Goal: Navigation & Orientation: Find specific page/section

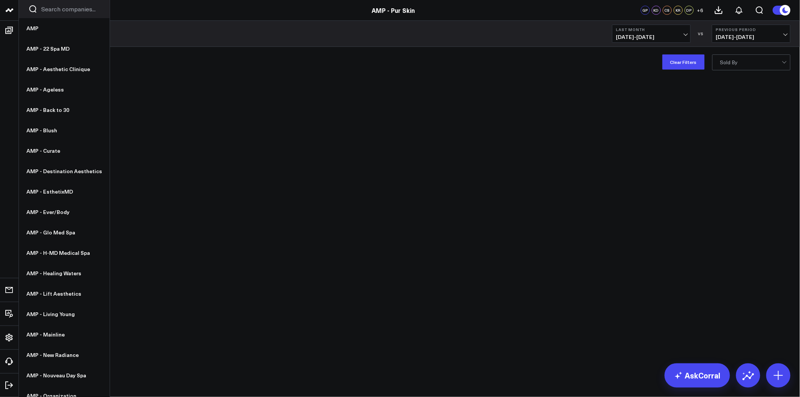
click at [13, 10] on icon at bounding box center [9, 10] width 9 height 9
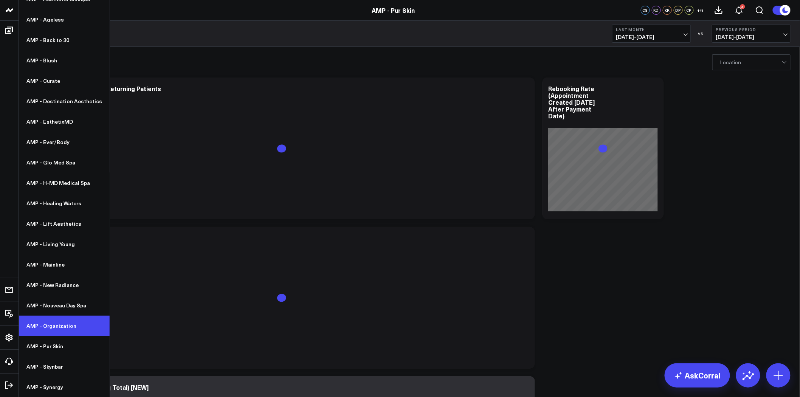
click at [70, 319] on link "AMP - Organization" at bounding box center [64, 326] width 91 height 20
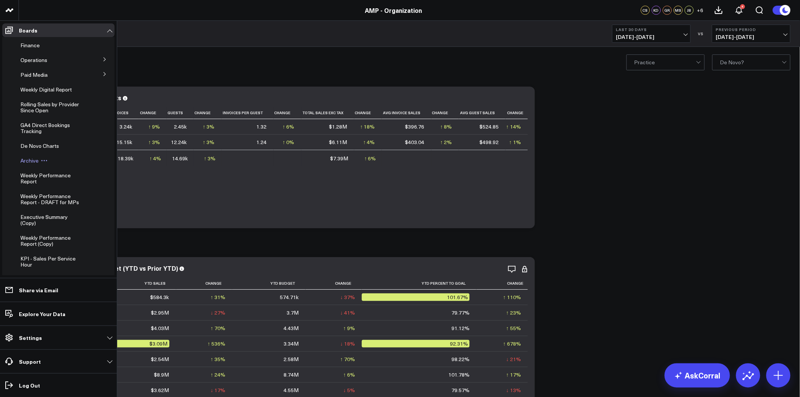
scroll to position [84, 0]
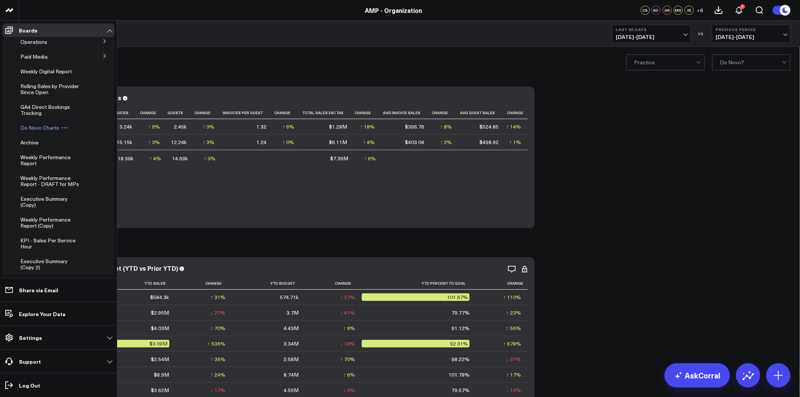
click at [65, 128] on icon at bounding box center [64, 127] width 7 height 7
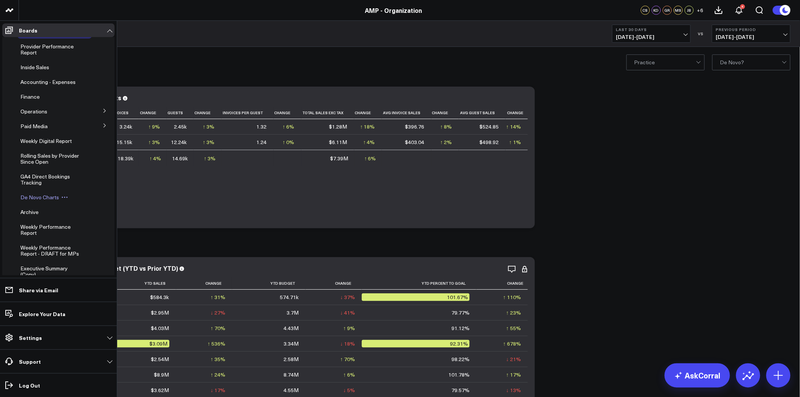
scroll to position [0, 0]
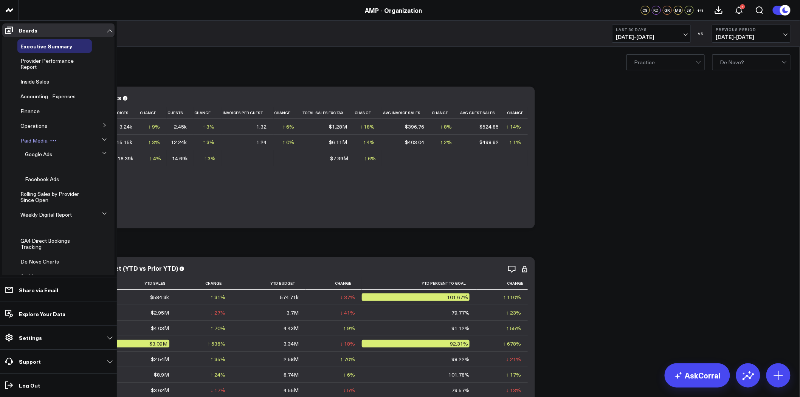
click at [36, 141] on span "Paid Media" at bounding box center [33, 140] width 27 height 7
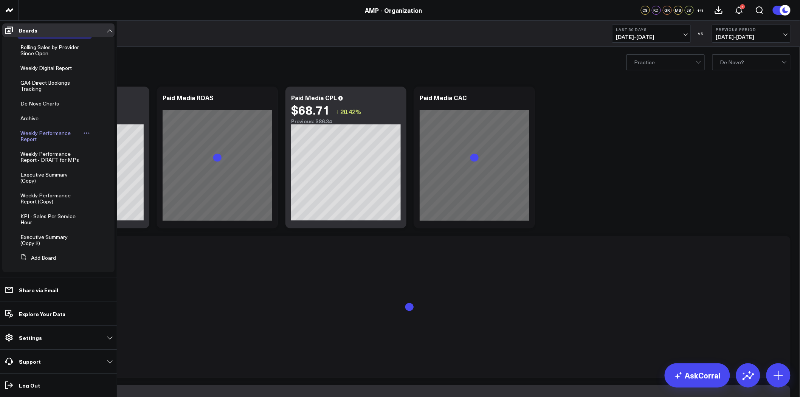
scroll to position [110, 0]
click at [54, 255] on button "Add Board" at bounding box center [36, 257] width 39 height 14
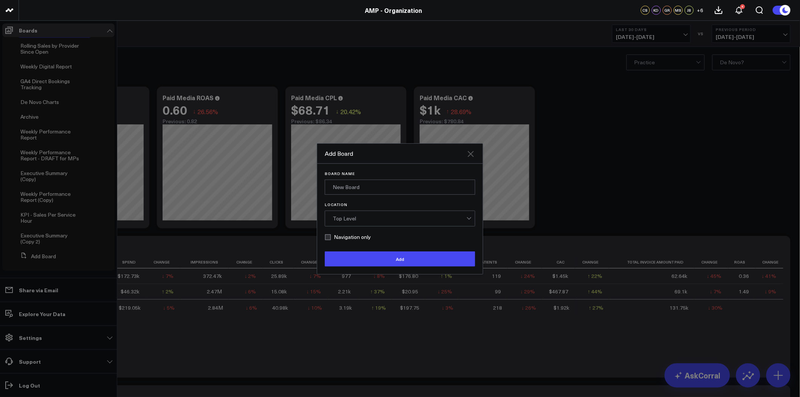
click at [472, 155] on icon at bounding box center [471, 154] width 6 height 6
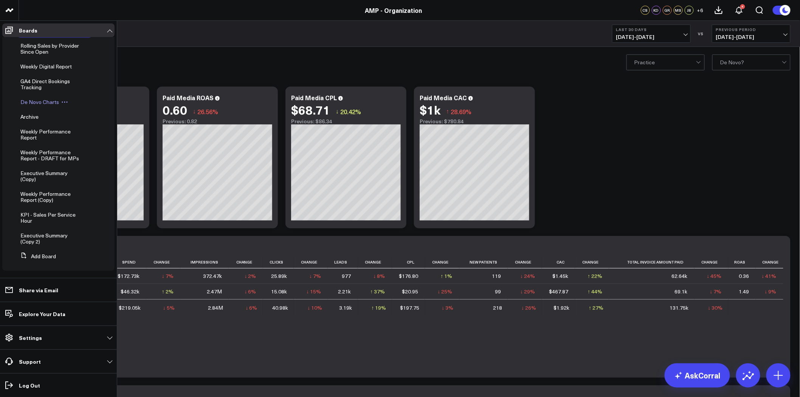
click at [67, 102] on icon at bounding box center [67, 102] width 1 height 1
click at [101, 112] on button "Edit Name" at bounding box center [98, 112] width 61 height 14
click at [101, 112] on li "Archive" at bounding box center [58, 117] width 112 height 14
click at [89, 118] on li "Archive" at bounding box center [58, 117] width 112 height 14
click at [45, 257] on button "Add Board" at bounding box center [36, 257] width 39 height 14
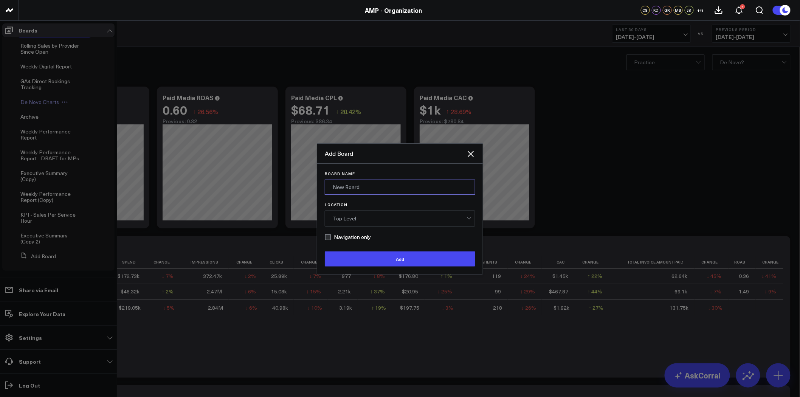
click at [337, 189] on input "Board Name" at bounding box center [400, 187] width 150 height 15
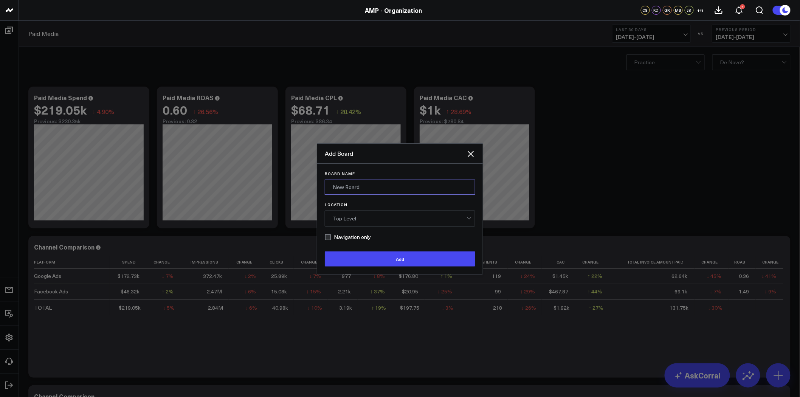
type input "De Novo"
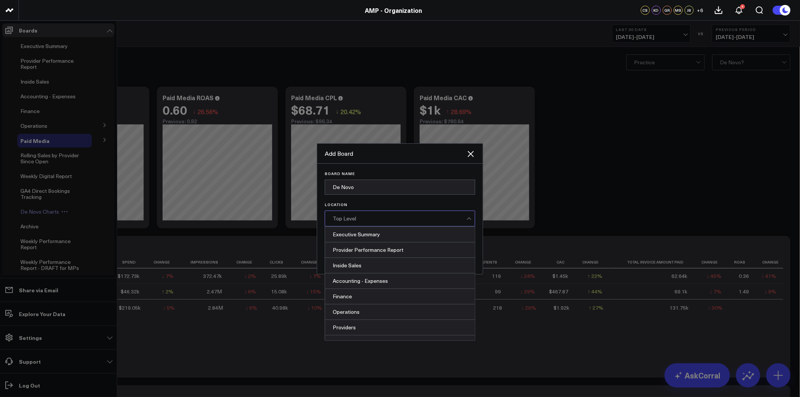
click at [354, 222] on div "Top Level" at bounding box center [400, 218] width 134 height 15
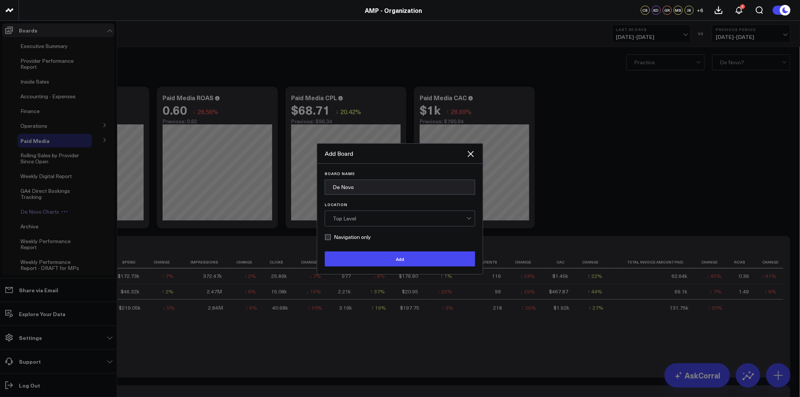
click at [354, 222] on div "Top Level" at bounding box center [400, 218] width 134 height 15
click at [353, 239] on label "Navigation only" at bounding box center [348, 237] width 46 height 6
click at [331, 239] on input "Navigation only" at bounding box center [328, 237] width 6 height 6
checkbox input "true"
click at [393, 259] on button "Add" at bounding box center [400, 258] width 150 height 15
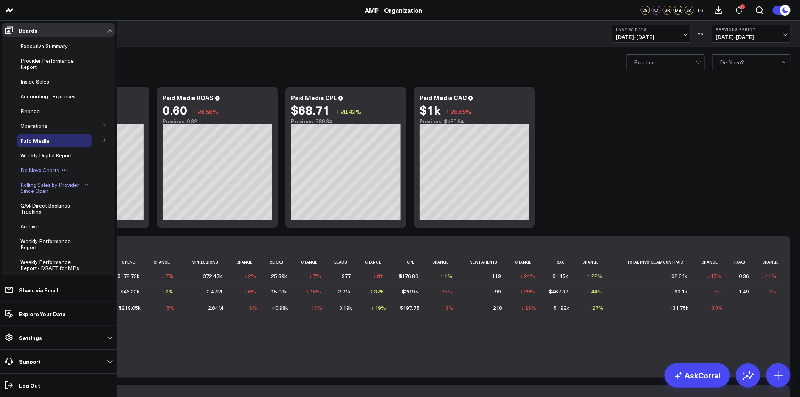
click at [85, 184] on icon at bounding box center [87, 184] width 7 height 7
click at [62, 167] on icon at bounding box center [64, 170] width 7 height 7
click at [51, 171] on span "De Novo Charts" at bounding box center [39, 169] width 39 height 7
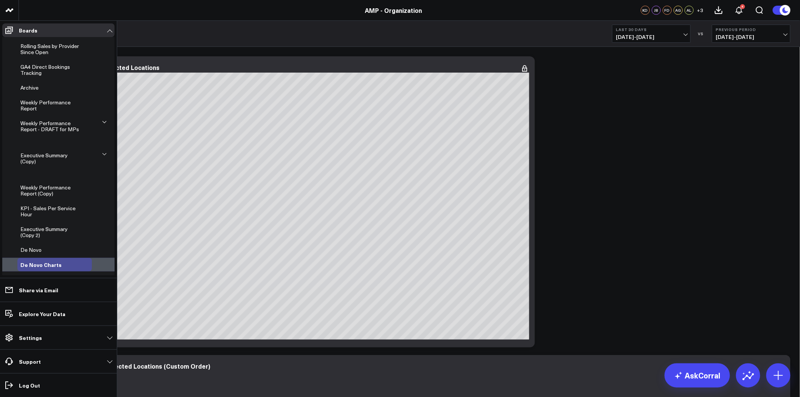
scroll to position [147, 0]
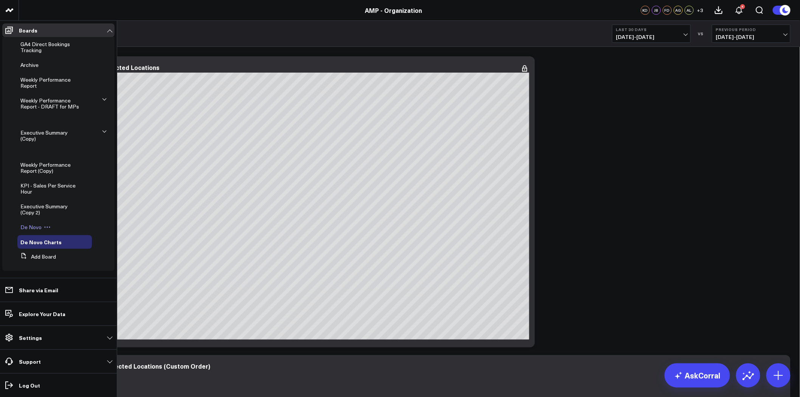
click at [48, 228] on icon at bounding box center [47, 227] width 7 height 7
click at [67, 242] on icon at bounding box center [67, 242] width 1 height 1
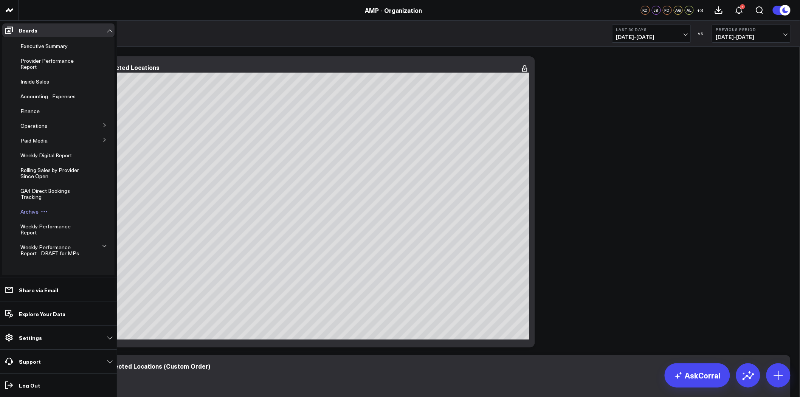
scroll to position [158, 0]
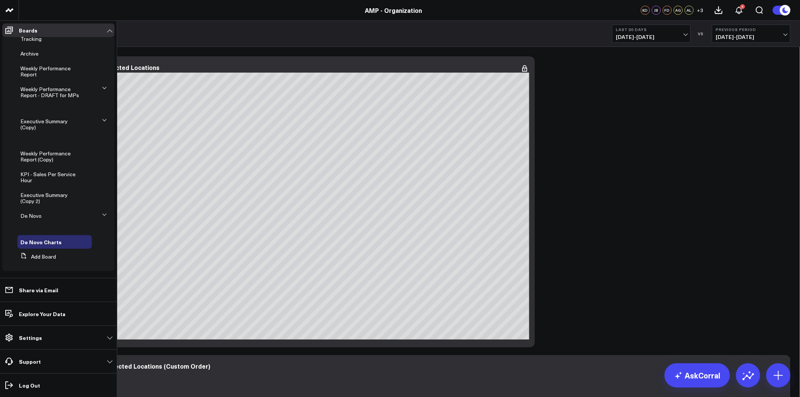
click at [102, 212] on icon at bounding box center [104, 214] width 5 height 5
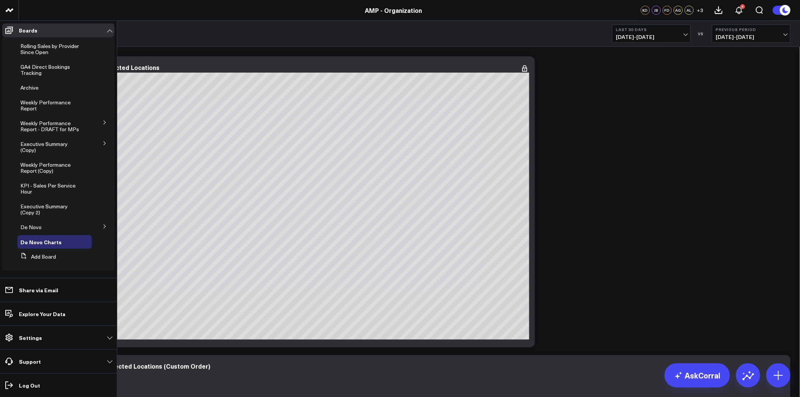
click at [102, 227] on icon at bounding box center [104, 226] width 5 height 5
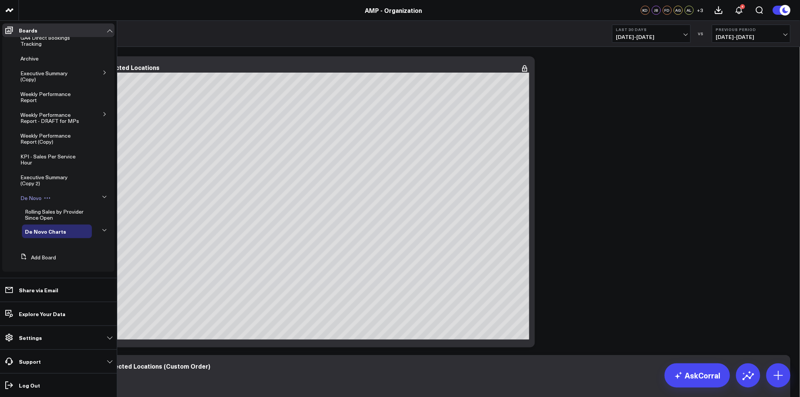
scroll to position [133, 0]
click at [102, 228] on icon at bounding box center [104, 229] width 4 height 2
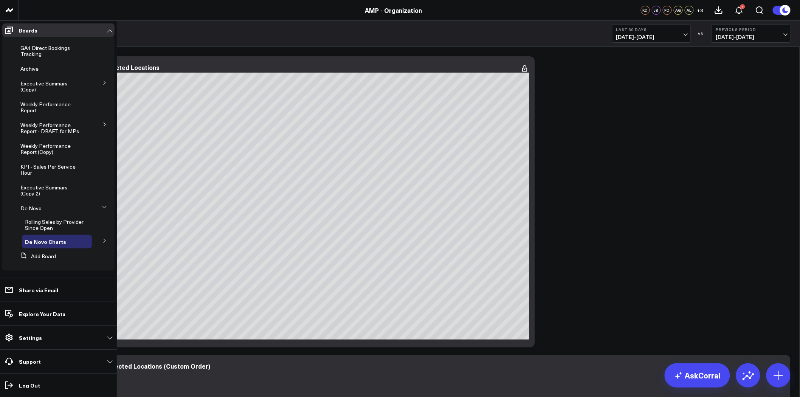
click at [102, 239] on icon at bounding box center [104, 241] width 5 height 5
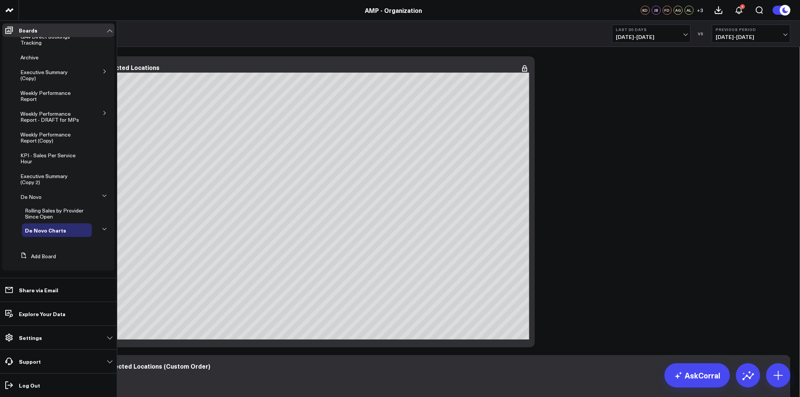
click at [74, 241] on ul at bounding box center [61, 242] width 108 height 11
click at [102, 195] on icon at bounding box center [104, 196] width 4 height 2
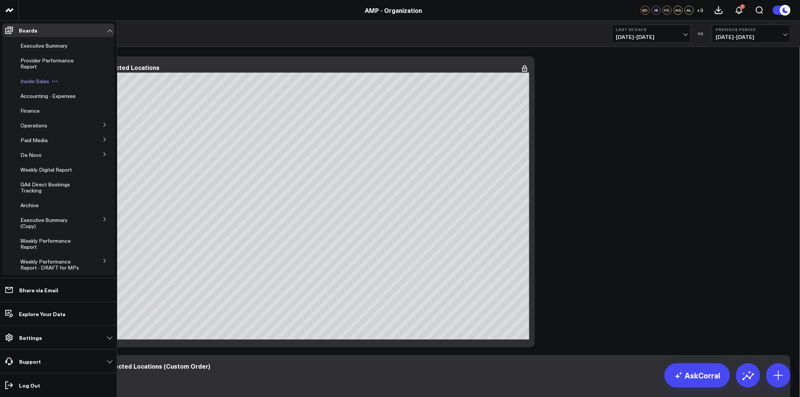
scroll to position [0, 0]
click at [46, 110] on icon at bounding box center [45, 111] width 7 height 7
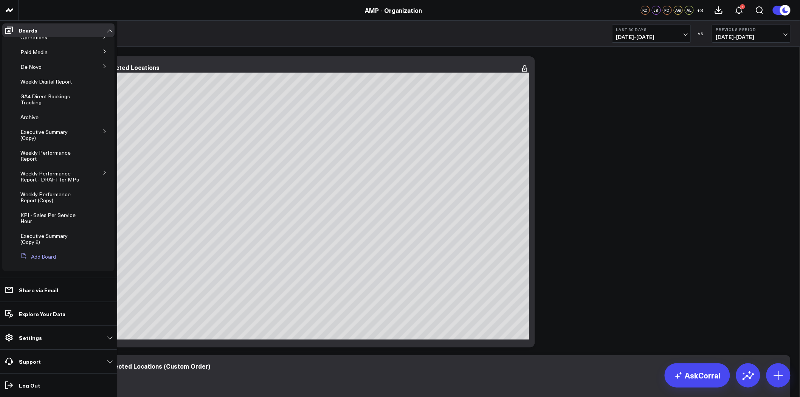
click at [43, 255] on button "Add Board" at bounding box center [36, 257] width 39 height 14
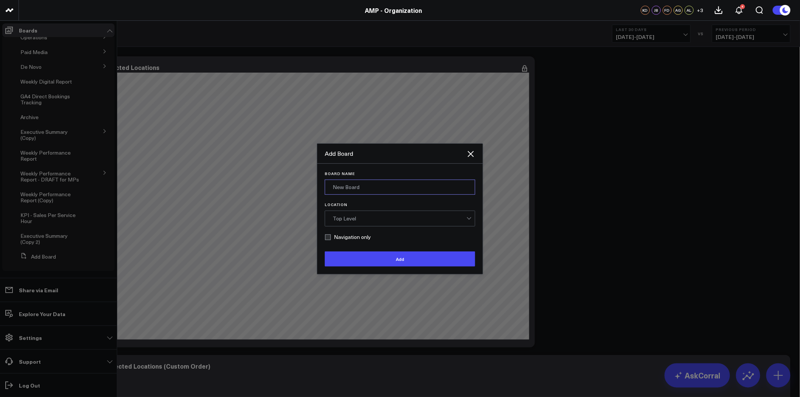
click at [399, 188] on input "Board Name" at bounding box center [400, 187] width 150 height 15
type input "Do Not Use"
click at [360, 236] on label "Navigation only" at bounding box center [348, 237] width 46 height 6
click at [331, 236] on input "Navigation only" at bounding box center [328, 237] width 6 height 6
checkbox input "true"
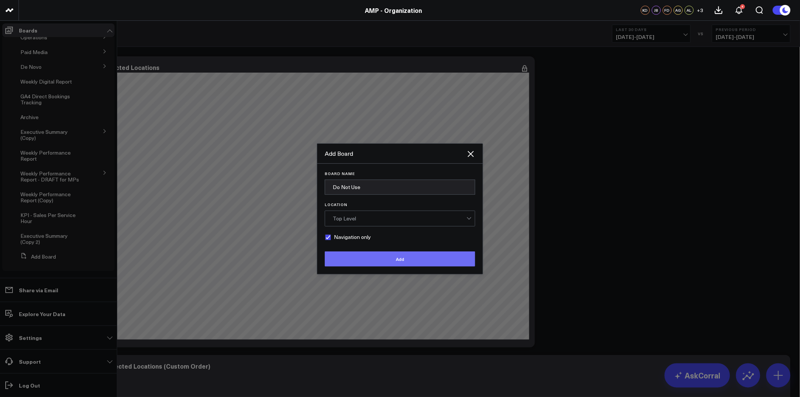
click at [374, 258] on button "Add" at bounding box center [400, 258] width 150 height 15
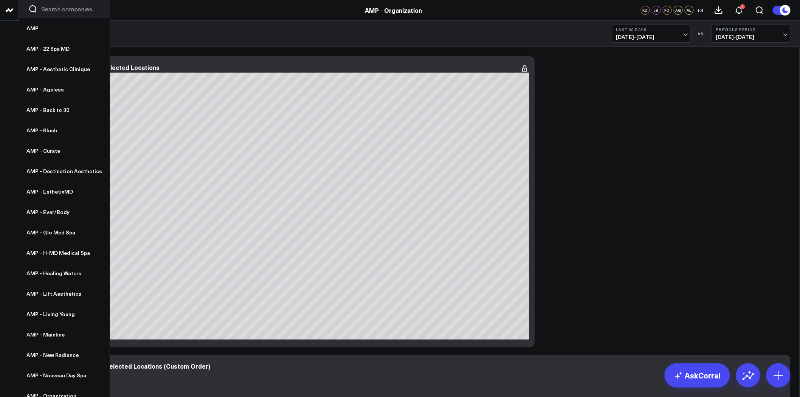
click at [11, 9] on use at bounding box center [10, 9] width 8 height 3
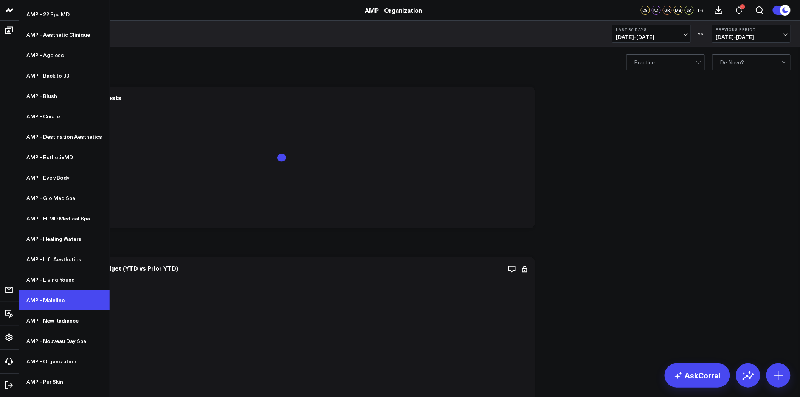
scroll to position [70, 0]
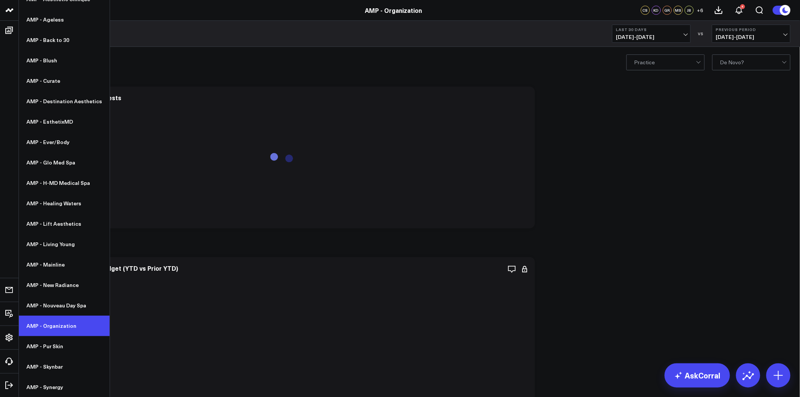
click at [63, 322] on link "AMP - Organization" at bounding box center [64, 326] width 91 height 20
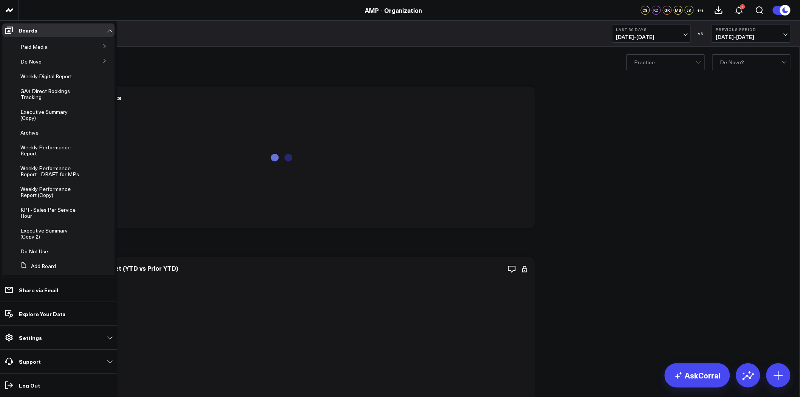
scroll to position [104, 0]
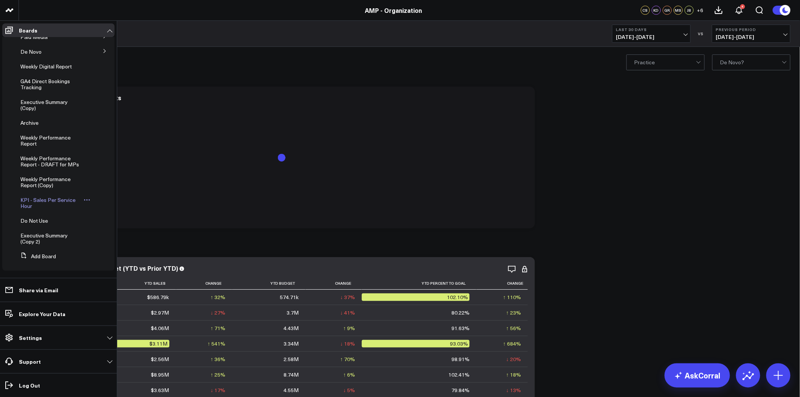
click at [41, 203] on link "KPI - Sales Per Service Hour" at bounding box center [50, 203] width 61 height 12
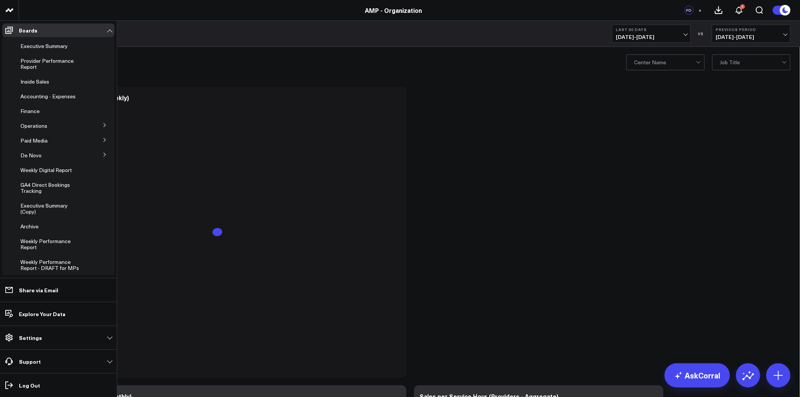
scroll to position [104, 0]
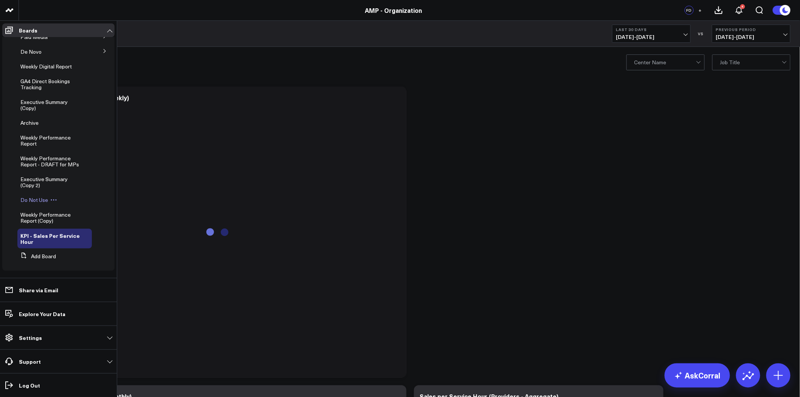
click at [52, 199] on icon at bounding box center [53, 200] width 7 height 7
click at [34, 200] on span "Do Not Use" at bounding box center [34, 199] width 28 height 7
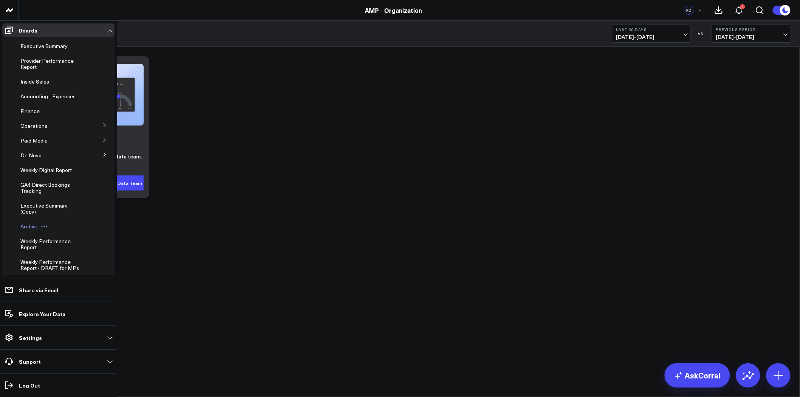
scroll to position [104, 0]
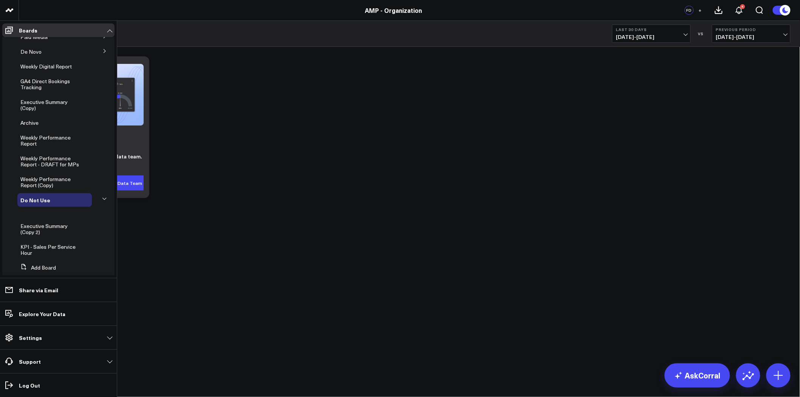
click at [102, 199] on icon at bounding box center [104, 199] width 5 height 5
click at [104, 199] on icon at bounding box center [105, 199] width 2 height 4
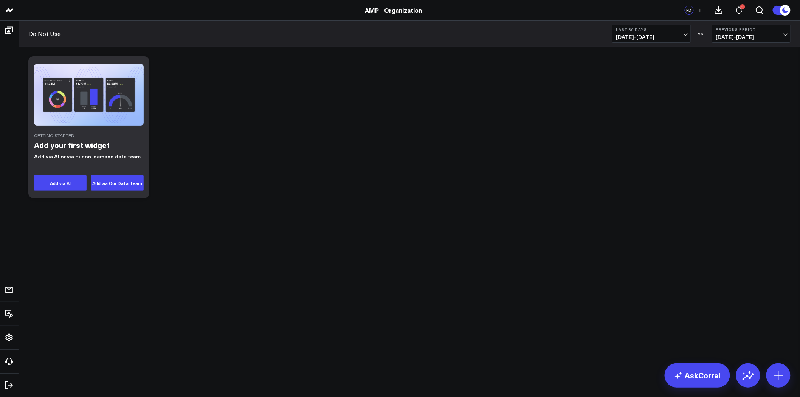
scroll to position [0, 0]
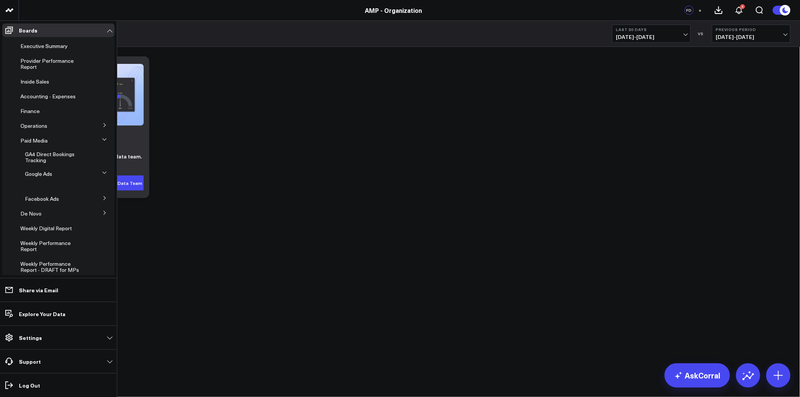
click at [102, 138] on icon at bounding box center [104, 139] width 5 height 5
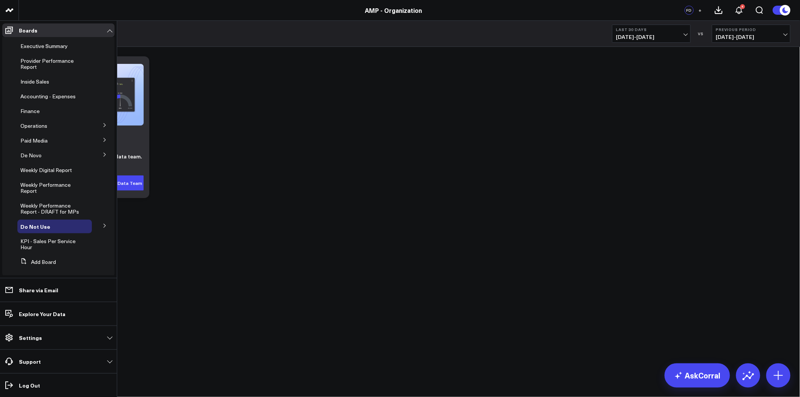
click at [102, 225] on icon at bounding box center [104, 225] width 5 height 5
click at [102, 225] on icon at bounding box center [104, 225] width 4 height 2
click at [104, 225] on icon at bounding box center [105, 226] width 2 height 4
click at [102, 225] on icon at bounding box center [104, 225] width 4 height 2
click at [102, 225] on icon at bounding box center [104, 225] width 5 height 5
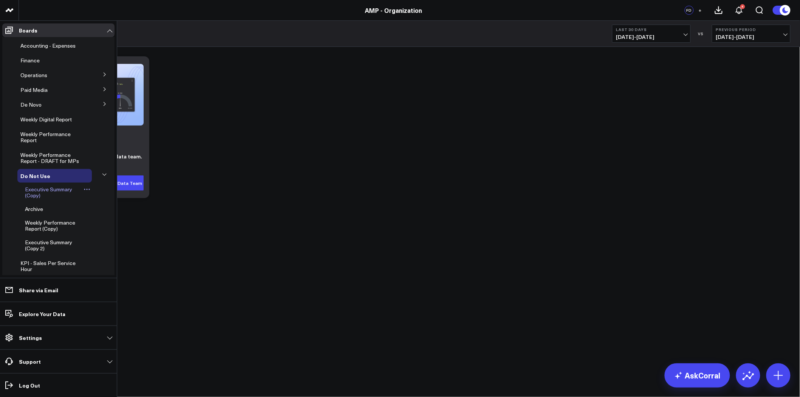
scroll to position [36, 0]
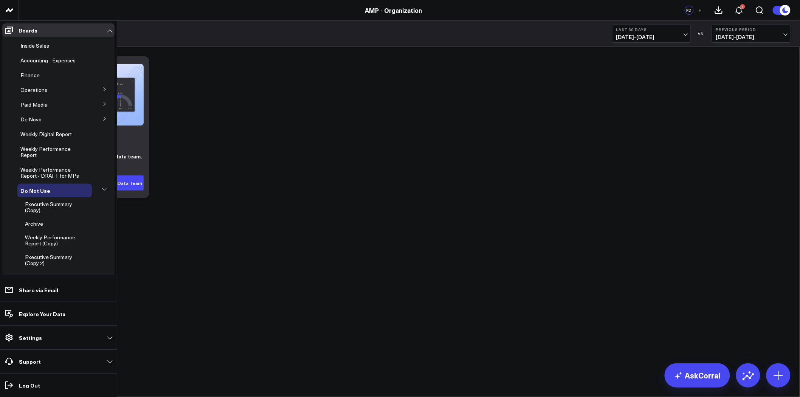
click at [102, 189] on icon at bounding box center [104, 189] width 5 height 5
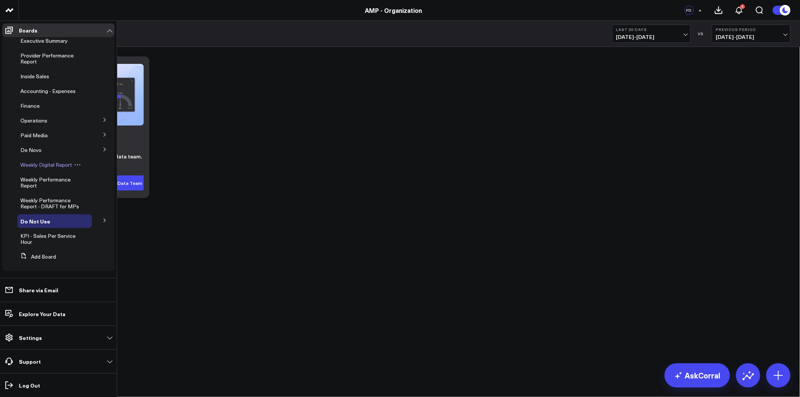
scroll to position [0, 0]
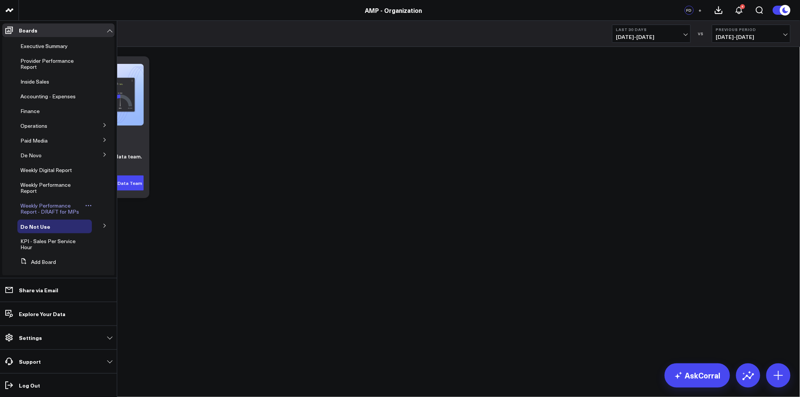
click at [55, 208] on span "Weekly Performance Report - DRAFT for MPs" at bounding box center [49, 208] width 59 height 13
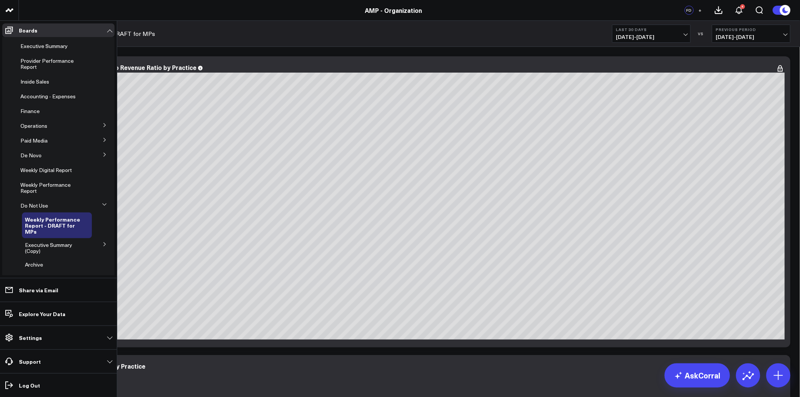
click at [102, 203] on icon at bounding box center [104, 204] width 5 height 5
click at [44, 110] on icon at bounding box center [45, 111] width 7 height 7
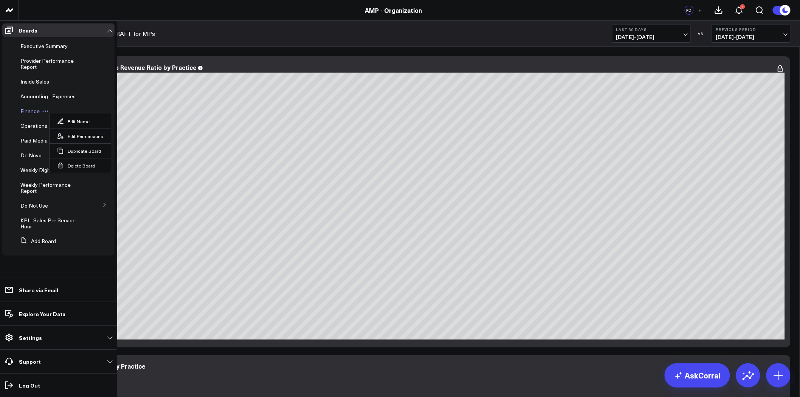
click at [29, 111] on span "Finance" at bounding box center [29, 110] width 19 height 7
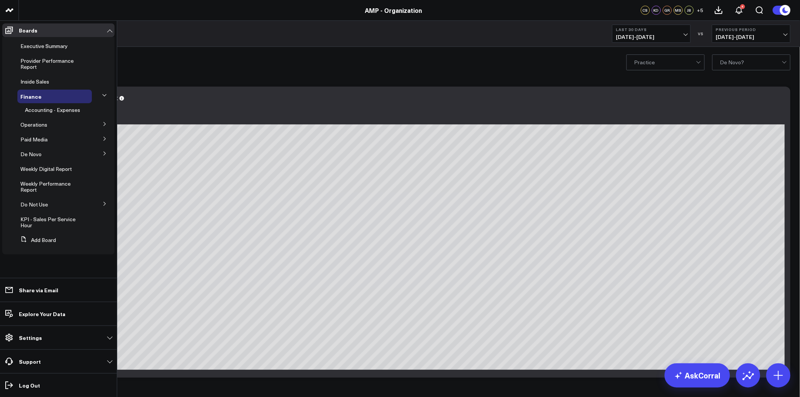
click at [104, 96] on icon at bounding box center [104, 95] width 4 height 2
click at [105, 110] on icon at bounding box center [105, 111] width 2 height 4
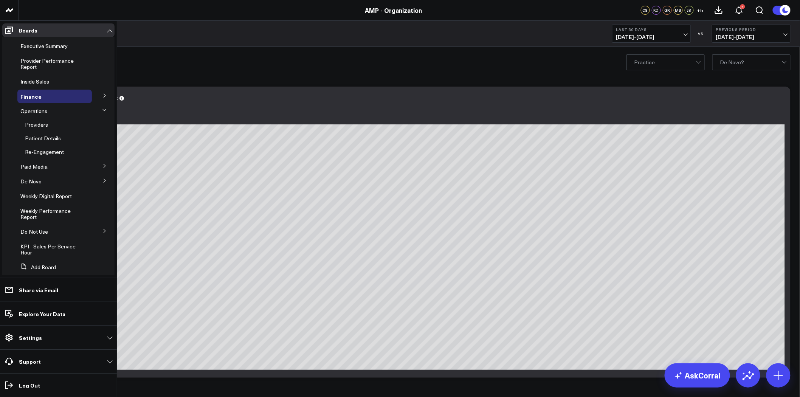
click at [105, 110] on button at bounding box center [104, 110] width 11 height 20
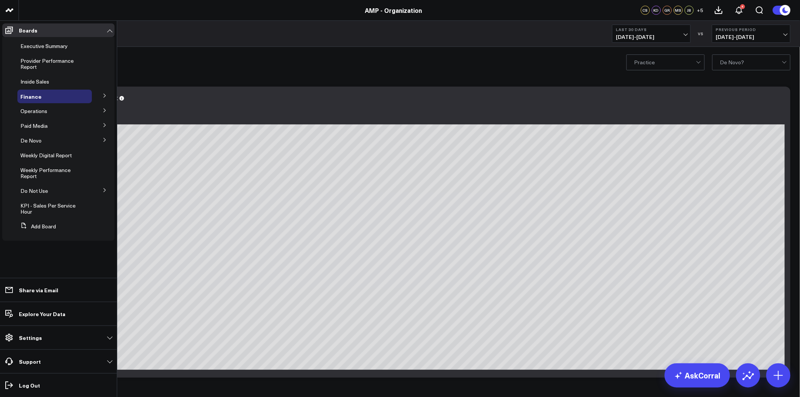
click at [105, 110] on icon at bounding box center [105, 111] width 2 height 4
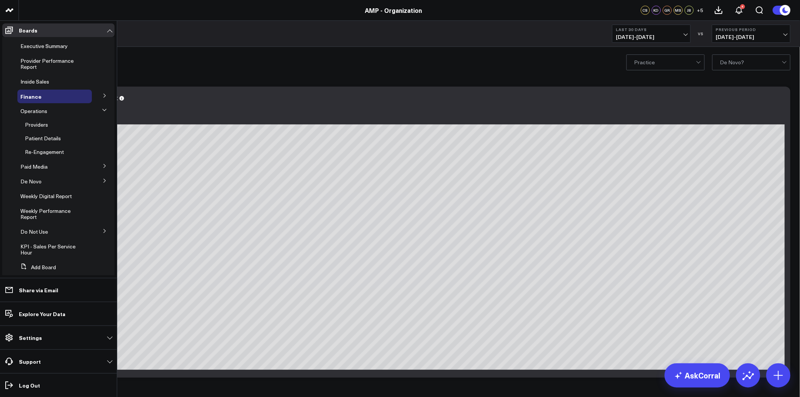
click at [105, 110] on button at bounding box center [104, 110] width 11 height 20
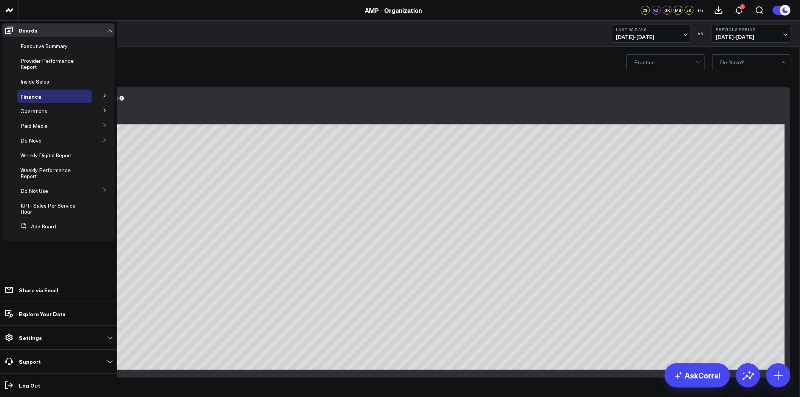
click at [104, 123] on icon at bounding box center [104, 125] width 5 height 5
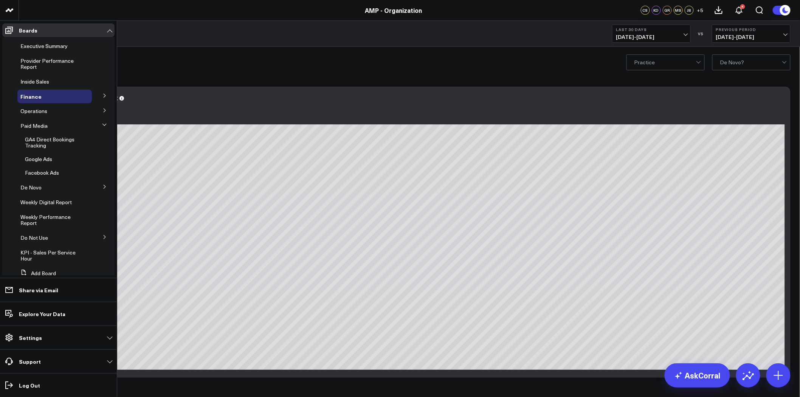
click at [104, 123] on button at bounding box center [104, 125] width 11 height 20
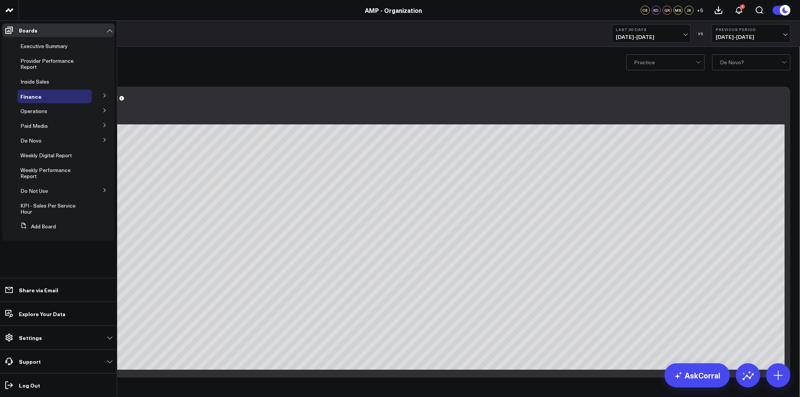
click at [103, 112] on icon at bounding box center [104, 110] width 5 height 5
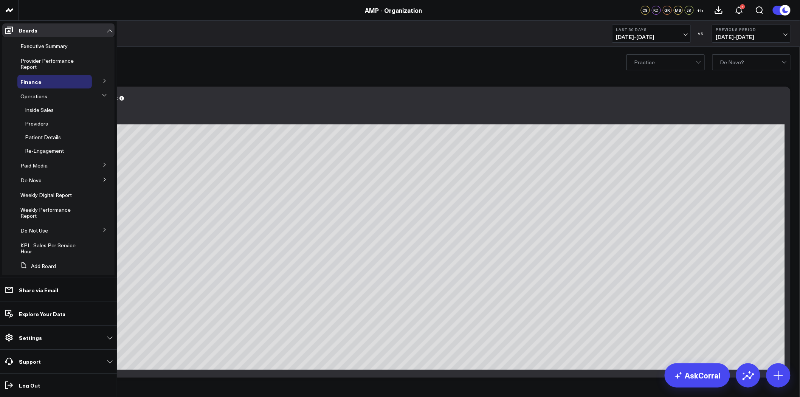
click at [102, 93] on icon at bounding box center [104, 95] width 5 height 5
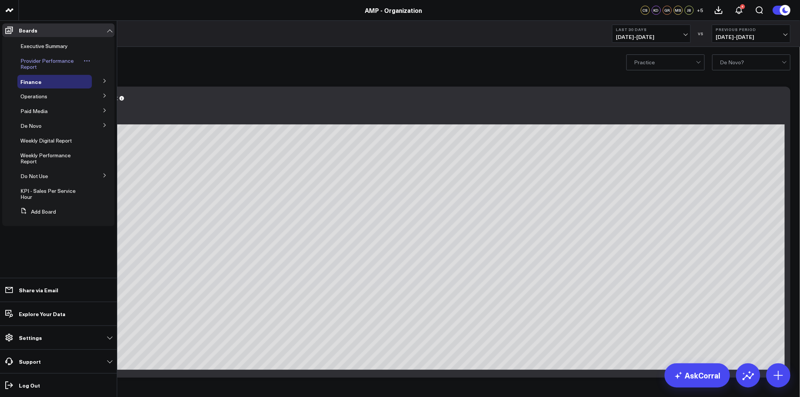
click at [64, 65] on link "Provider Performance Report" at bounding box center [51, 64] width 62 height 12
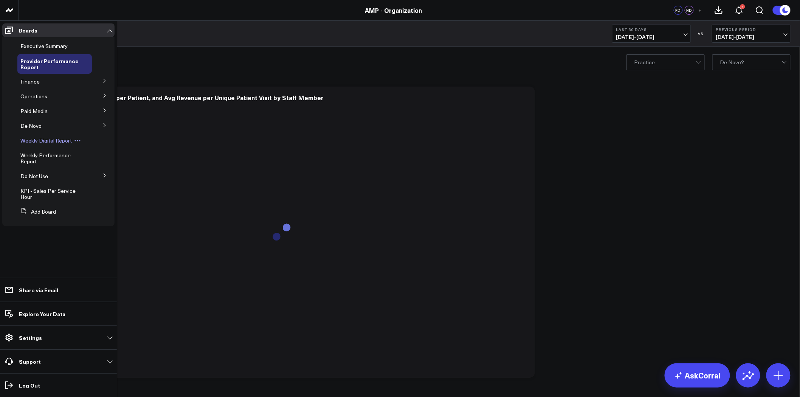
click at [40, 140] on span "Weekly Digital Report" at bounding box center [45, 140] width 51 height 7
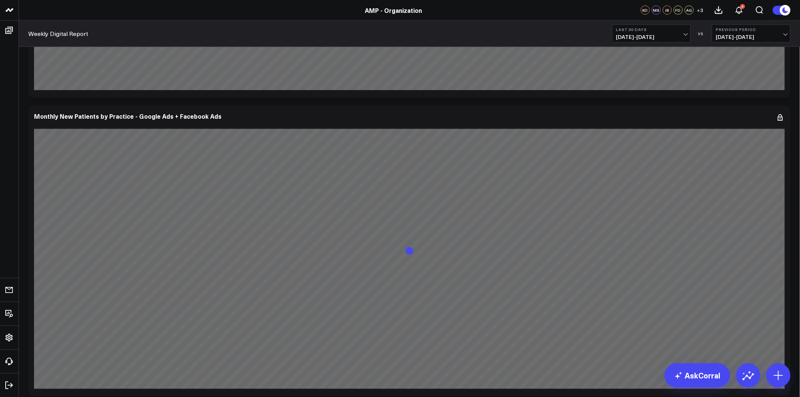
scroll to position [336, 0]
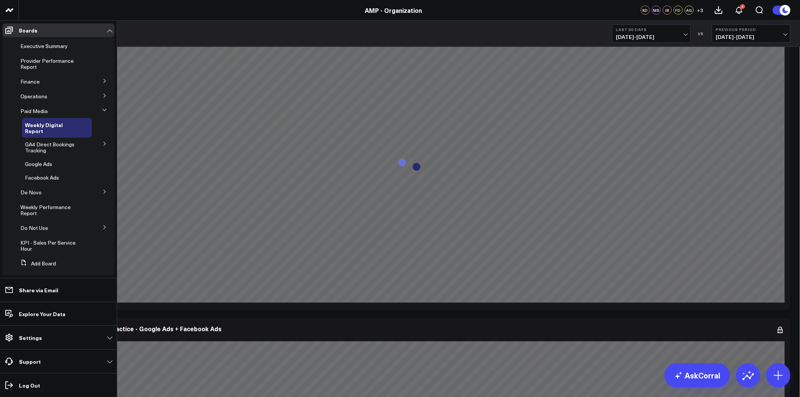
click at [102, 108] on icon at bounding box center [104, 110] width 5 height 5
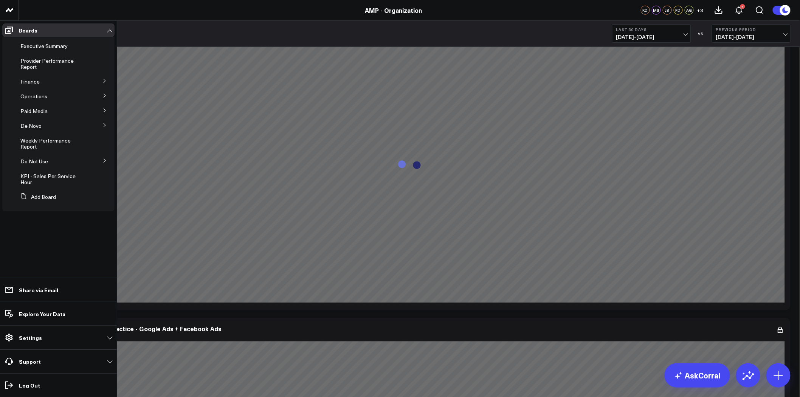
click at [104, 110] on icon at bounding box center [104, 110] width 5 height 5
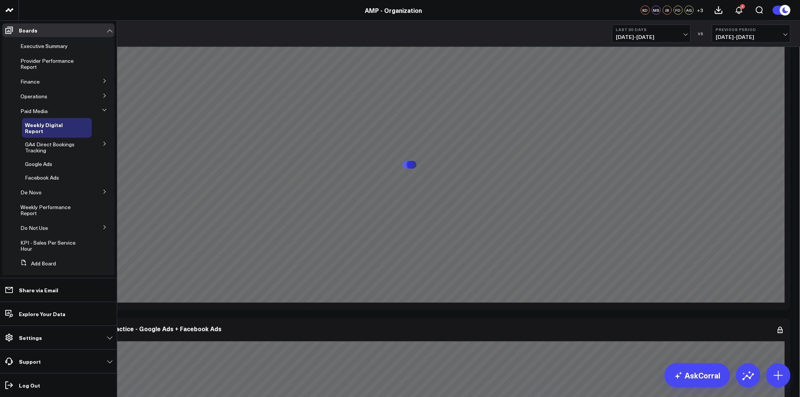
click at [102, 143] on icon at bounding box center [104, 143] width 5 height 5
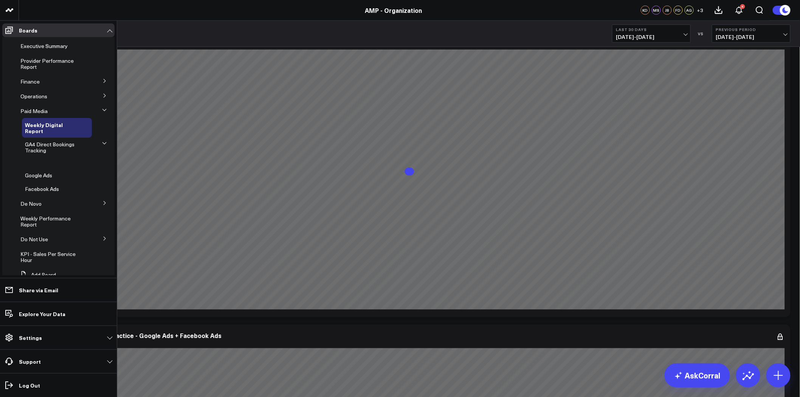
click at [102, 143] on icon at bounding box center [104, 143] width 4 height 2
click at [102, 109] on icon at bounding box center [104, 110] width 5 height 5
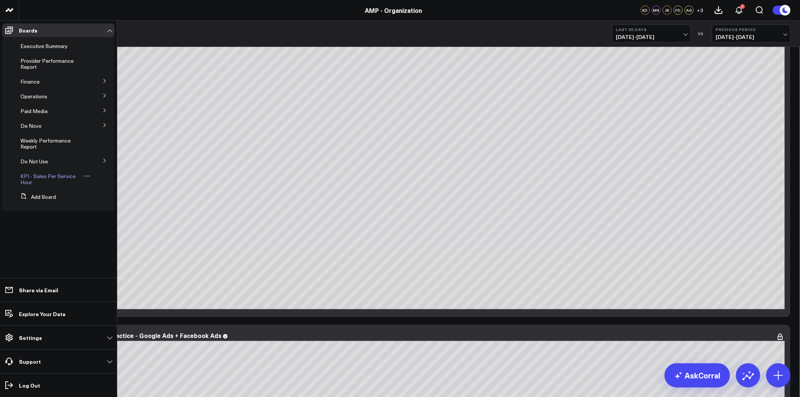
click at [50, 175] on span "KPI - Sales Per Service Hour" at bounding box center [47, 178] width 55 height 13
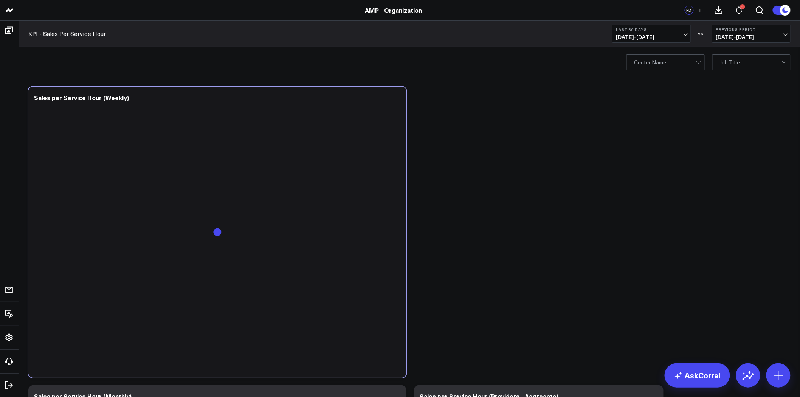
click at [50, 175] on div at bounding box center [217, 239] width 367 height 264
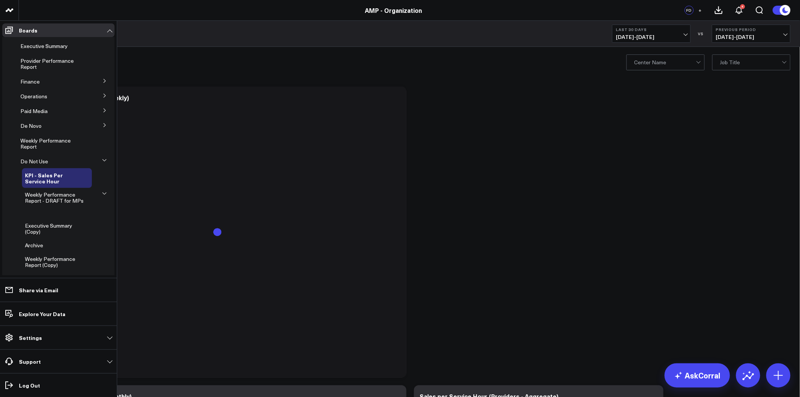
click at [102, 159] on icon at bounding box center [104, 160] width 4 height 2
